Goal: Contribute content: Add original content to the website for others to see

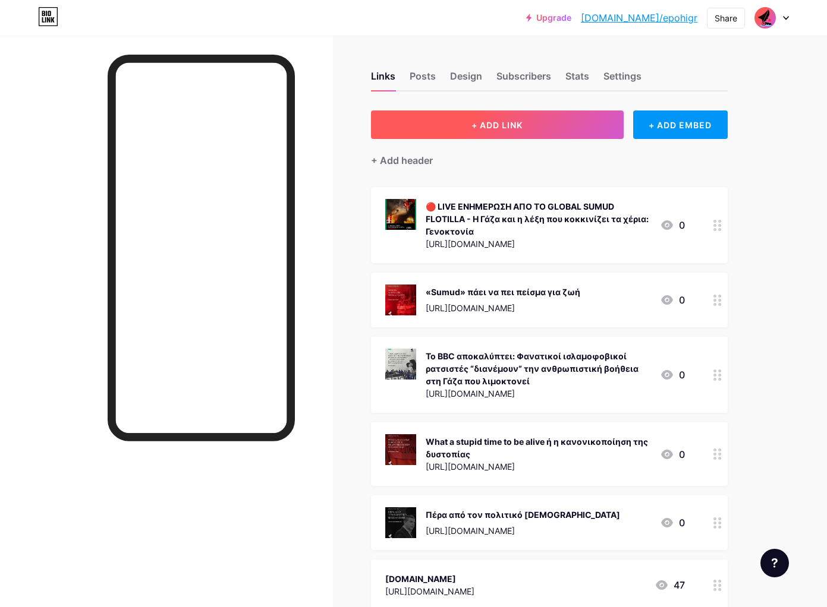
click at [542, 115] on button "+ ADD LINK" at bounding box center [497, 125] width 253 height 29
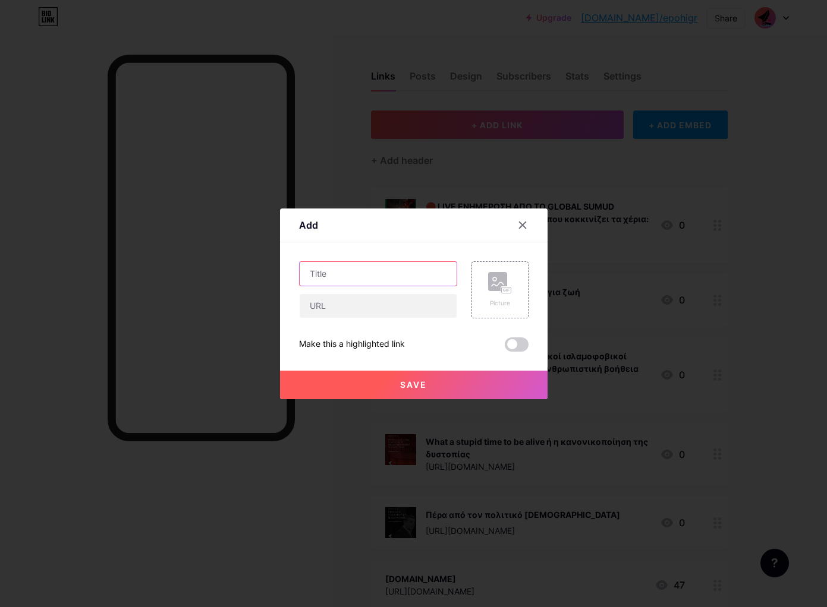
click at [342, 276] on input "text" at bounding box center [378, 274] width 157 height 24
click at [373, 303] on input "text" at bounding box center [378, 306] width 157 height 24
paste input "[URL][DOMAIN_NAME][PERSON_NAME]"
type input "[URL][DOMAIN_NAME][PERSON_NAME]"
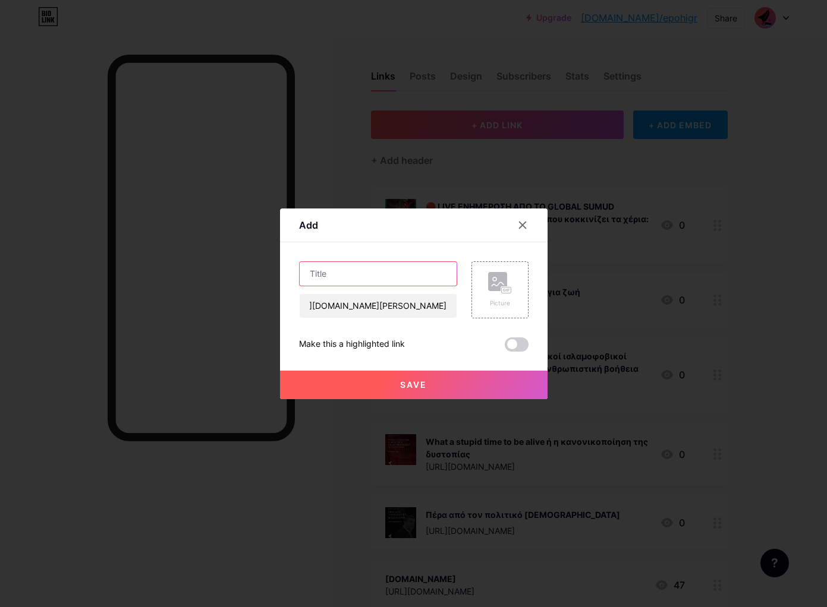
scroll to position [0, 0]
click at [363, 275] on input "text" at bounding box center [378, 274] width 157 height 24
click at [380, 272] on input "text" at bounding box center [378, 274] width 157 height 24
paste input "Η ελευθερία του λόγου του [PERSON_NAME] και το θέαμα του θανάτου"
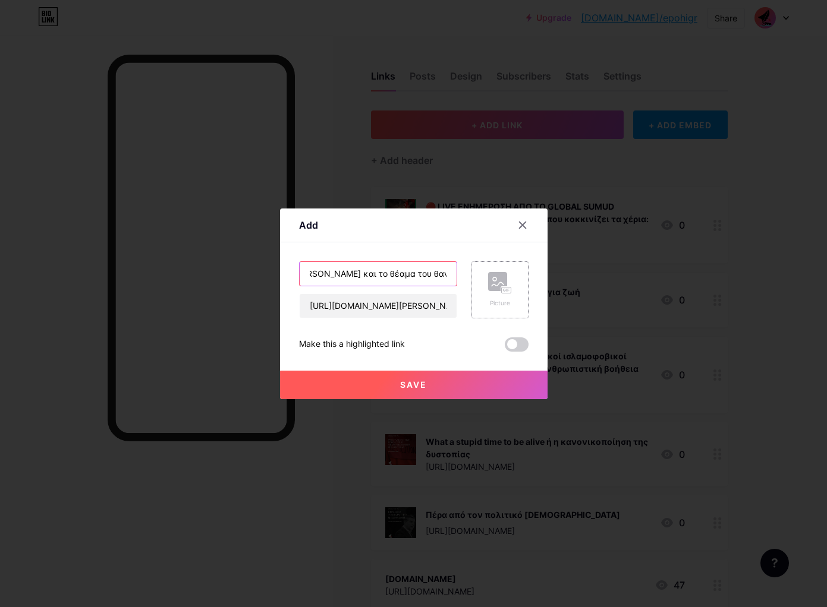
type input "Η ελευθερία του λόγου του [PERSON_NAME] και το θέαμα του θανάτου"
click at [512, 284] on div "Picture" at bounding box center [499, 290] width 57 height 57
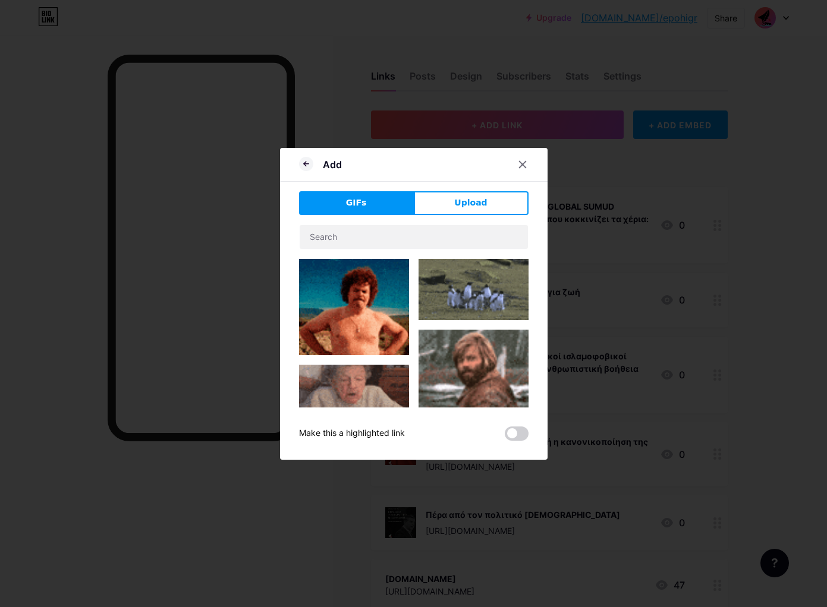
click at [476, 216] on div "GIFs Upload Content YouTube Play YouTube video without leaving your page. ADD V…" at bounding box center [413, 316] width 229 height 250
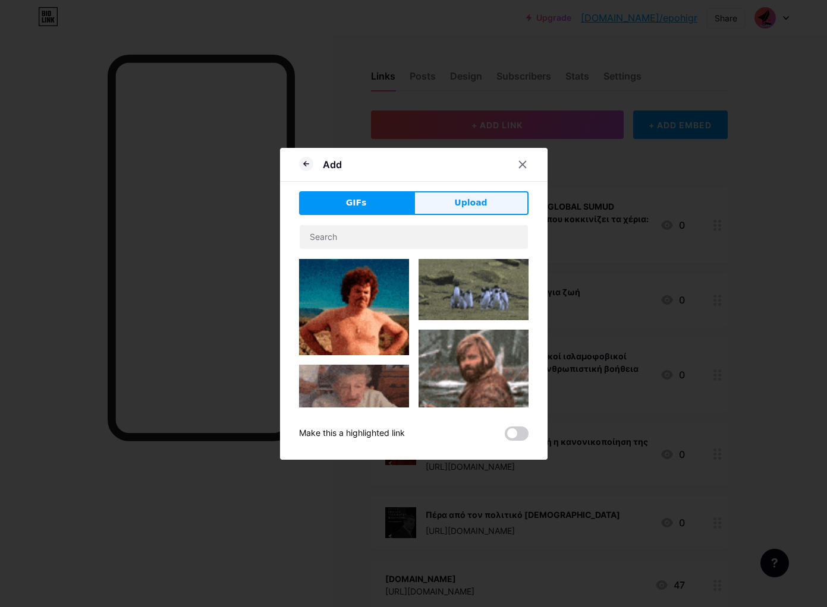
click at [474, 209] on span "Upload" at bounding box center [470, 203] width 33 height 12
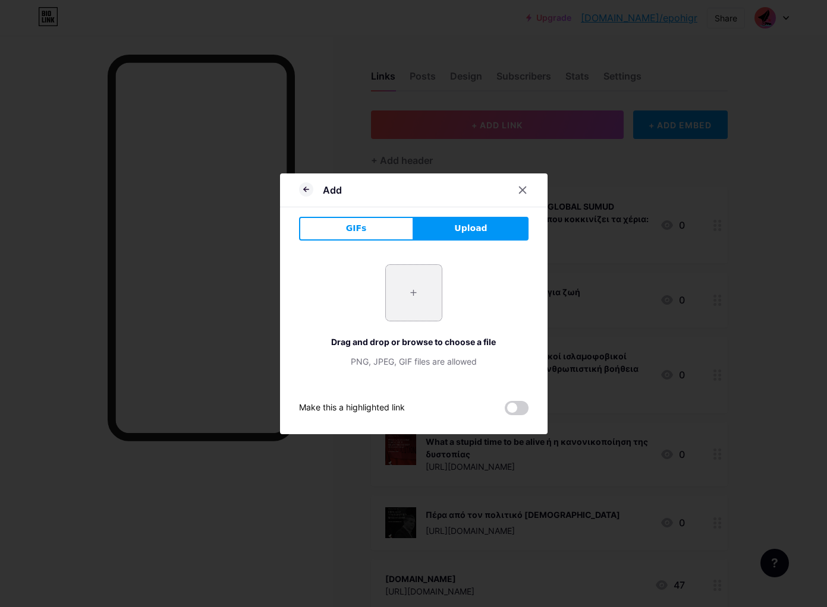
click at [418, 301] on input "file" at bounding box center [414, 293] width 56 height 56
type input "C:\fakepath\sh_16.09.25_1.png"
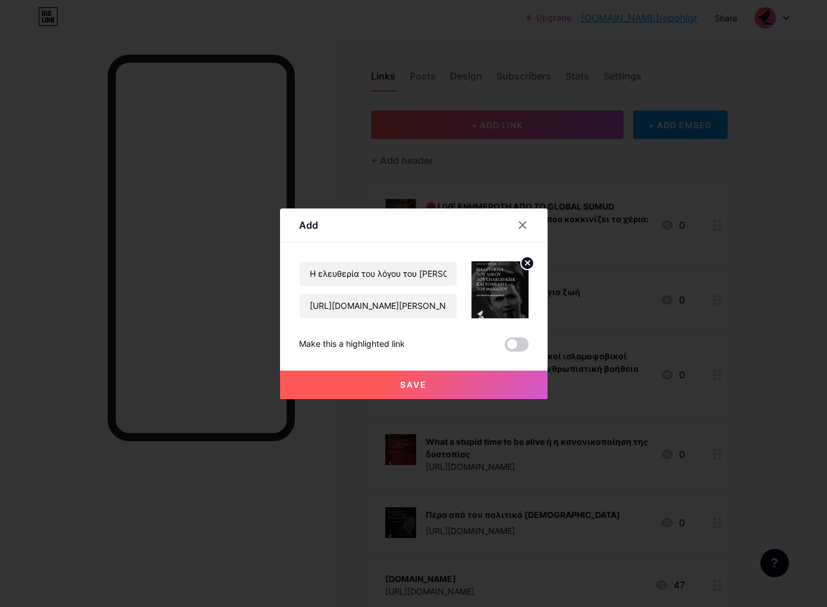
click at [411, 389] on span "Save" at bounding box center [413, 385] width 27 height 10
